Goal: Information Seeking & Learning: Learn about a topic

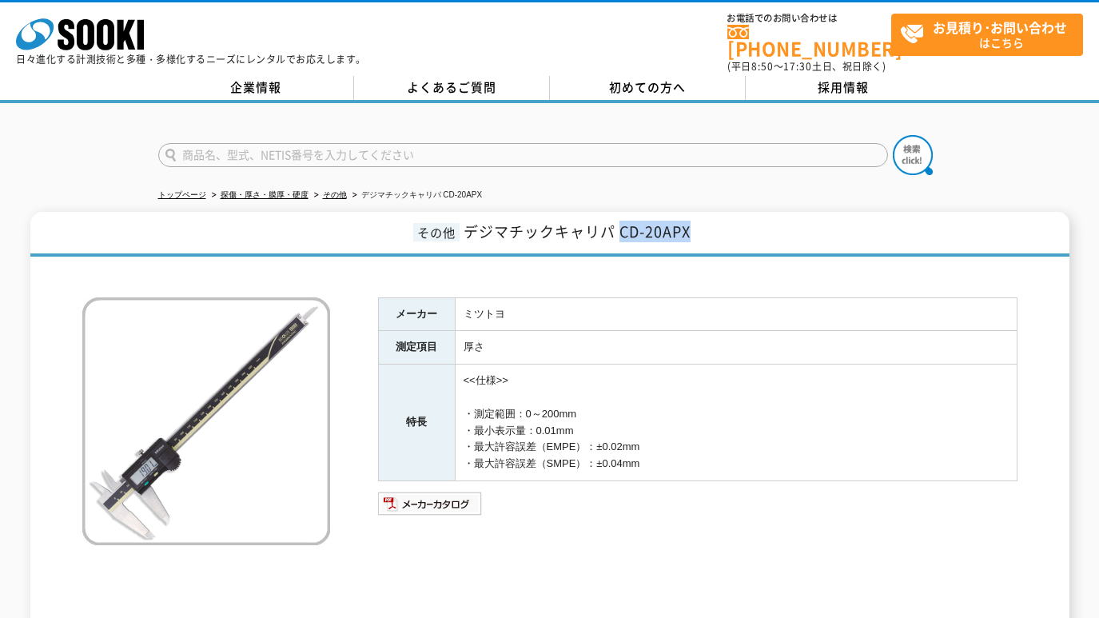
drag, startPoint x: 621, startPoint y: 220, endPoint x: 690, endPoint y: 219, distance: 68.8
click at [690, 221] on span "デジマチックキャリパ CD-20APX" at bounding box center [577, 232] width 227 height 22
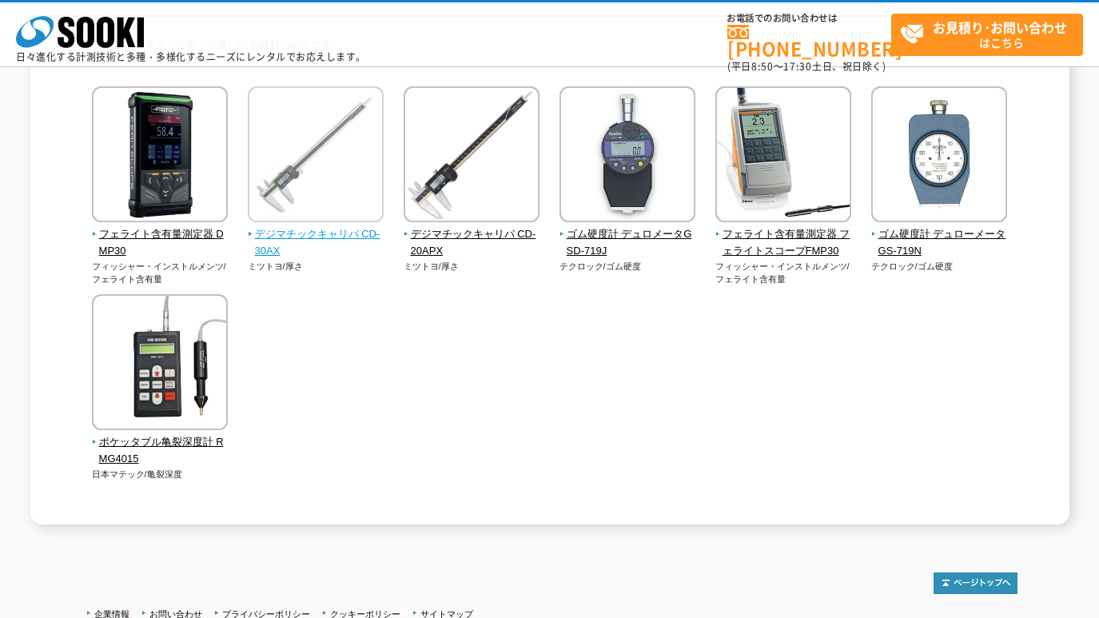
click at [343, 230] on span "デジマチックキャリパ CD-30AX" at bounding box center [316, 243] width 137 height 34
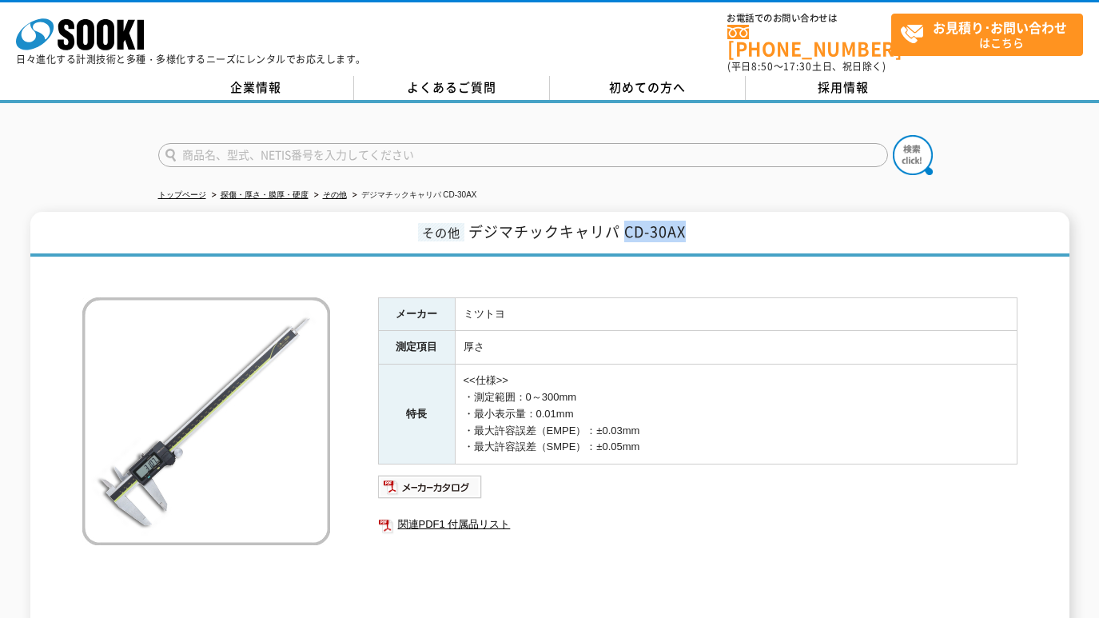
drag, startPoint x: 624, startPoint y: 221, endPoint x: 698, endPoint y: 230, distance: 74.1
click at [698, 230] on h1 "その他 デジマチックキャリパ CD-30AX" at bounding box center [549, 234] width 1039 height 45
copy span "CD-30AX"
